Goal: Information Seeking & Learning: Learn about a topic

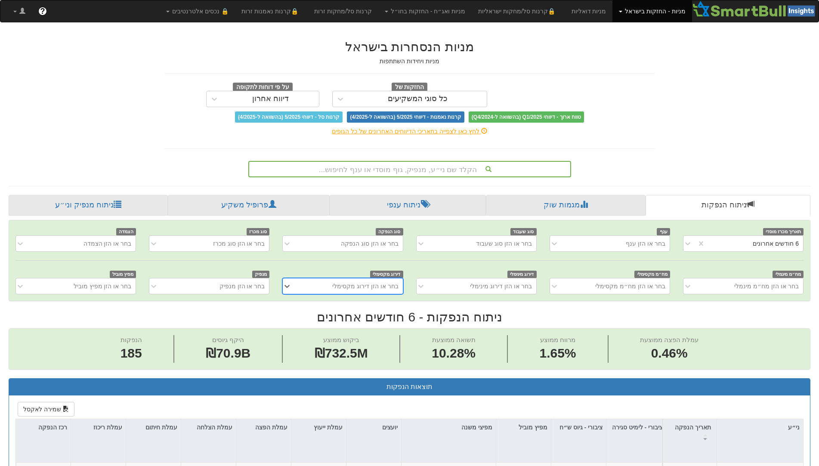
click at [428, 166] on div "הקלד שם ני״ע, מנפיק, גוף מוסדי או ענף לחיפוש..." at bounding box center [409, 169] width 321 height 15
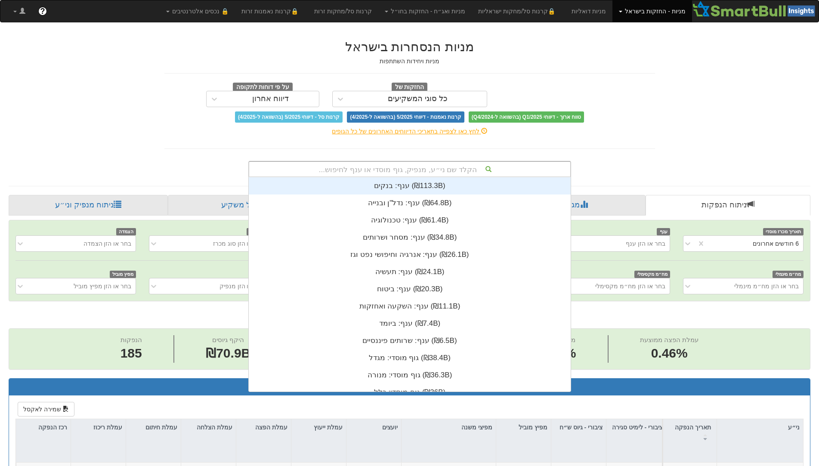
scroll to position [214, 0]
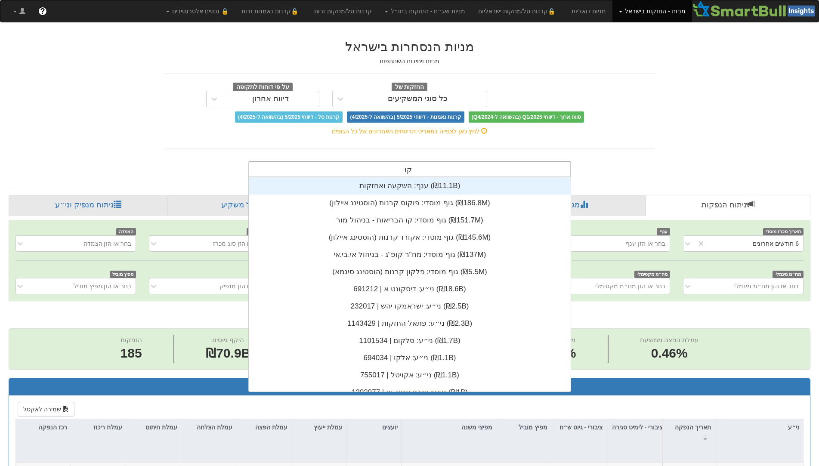
type input "קוו"
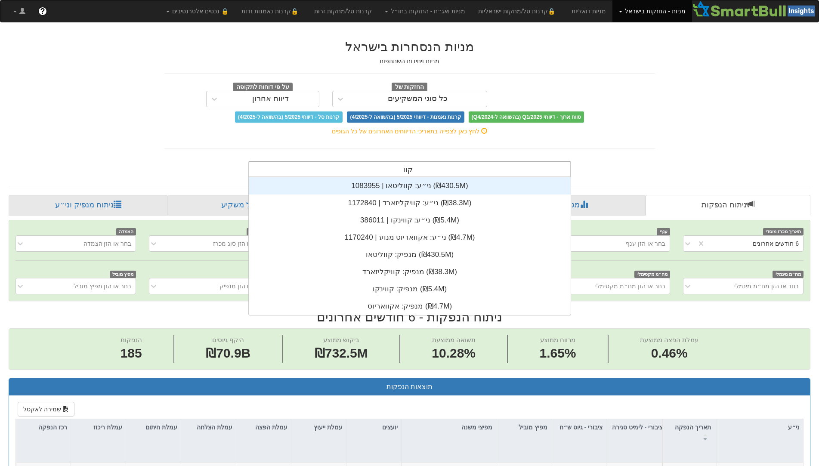
click at [426, 182] on div "ני״ע: ‏קווליטאו | 1083955 ‎(₪430.5M)‎" at bounding box center [410, 185] width 322 height 17
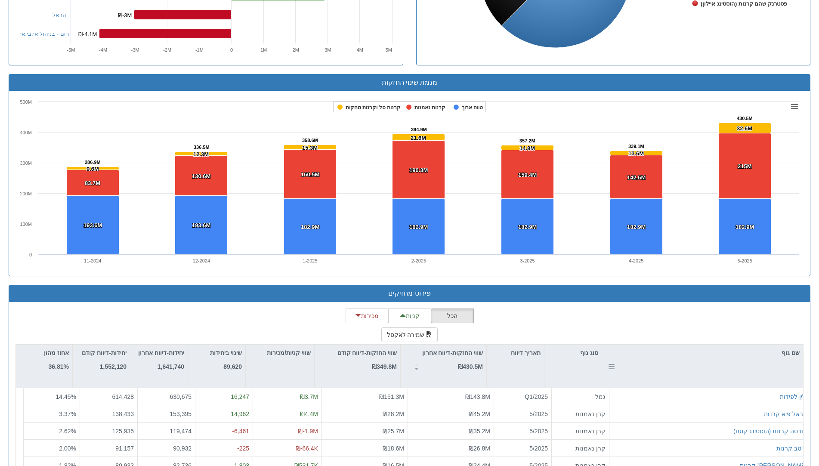
scroll to position [563, 0]
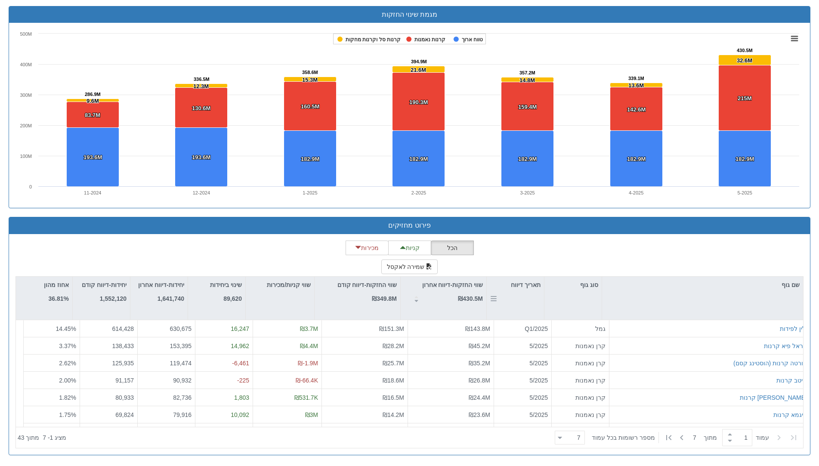
click at [522, 286] on div "תאריך דיווח" at bounding box center [514, 285] width 57 height 16
click at [683, 438] on icon at bounding box center [681, 437] width 10 height 10
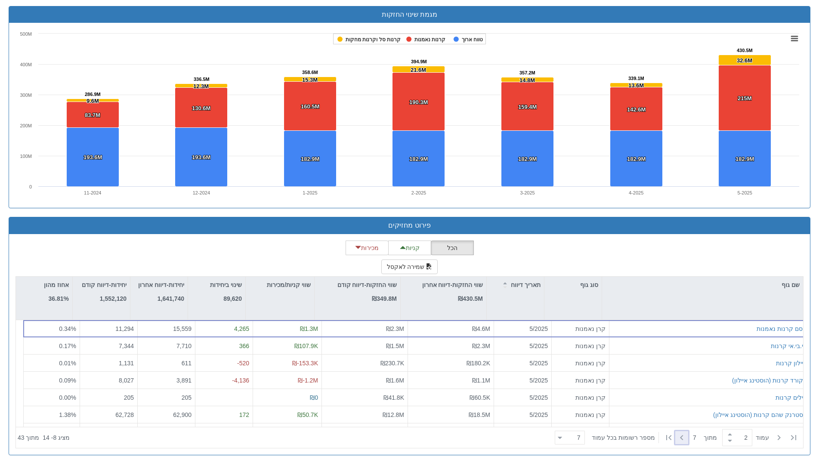
click at [680, 437] on icon at bounding box center [681, 437] width 3 height 5
click at [681, 437] on icon at bounding box center [681, 437] width 10 height 10
click at [680, 437] on icon at bounding box center [681, 437] width 10 height 10
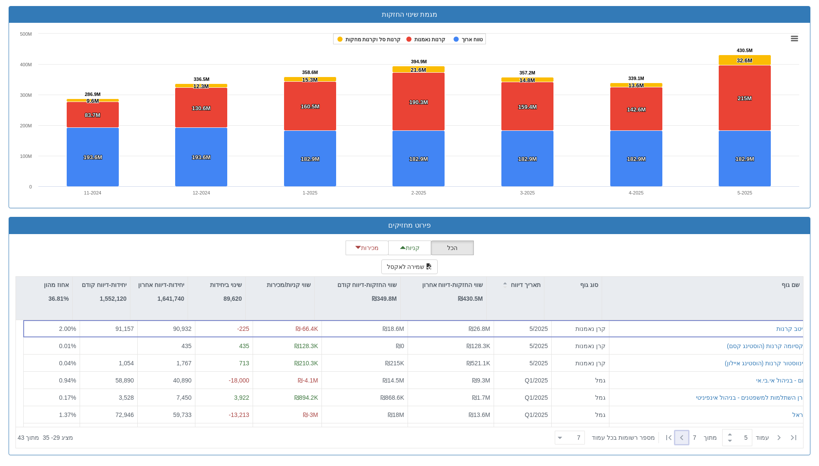
click at [679, 436] on icon at bounding box center [681, 437] width 10 height 10
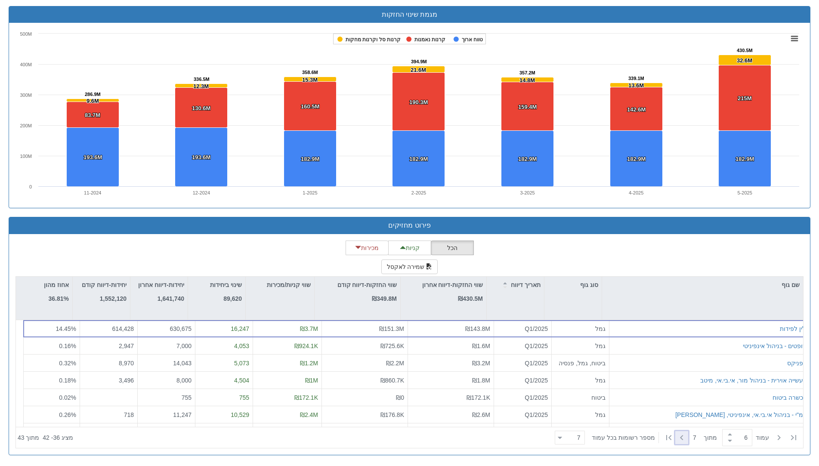
click at [679, 436] on icon at bounding box center [681, 437] width 10 height 10
type input "7"
